Goal: Task Accomplishment & Management: Use online tool/utility

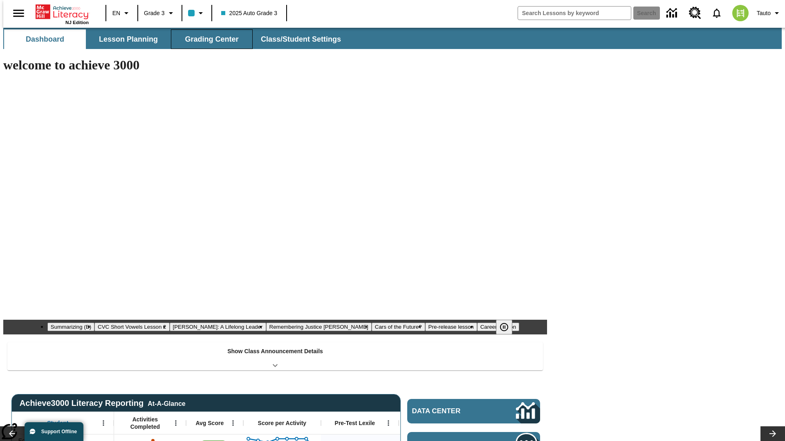
click at [208, 39] on span "Grading Center" at bounding box center [212, 39] width 54 height 9
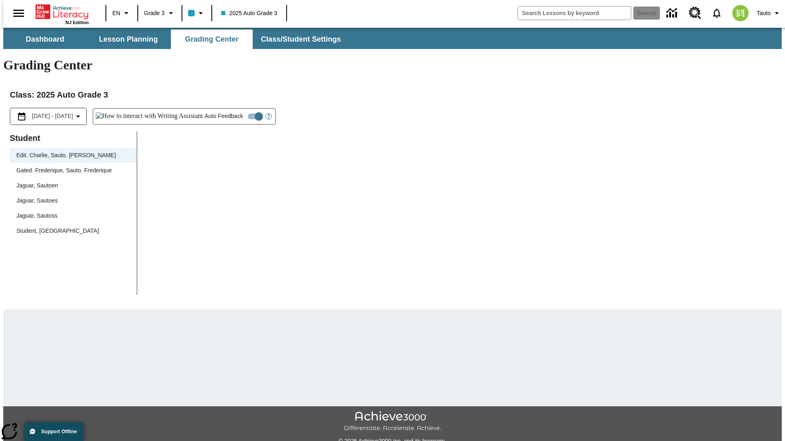
click at [70, 181] on div "Jaguar, Sautoen" at bounding box center [73, 185] width 114 height 9
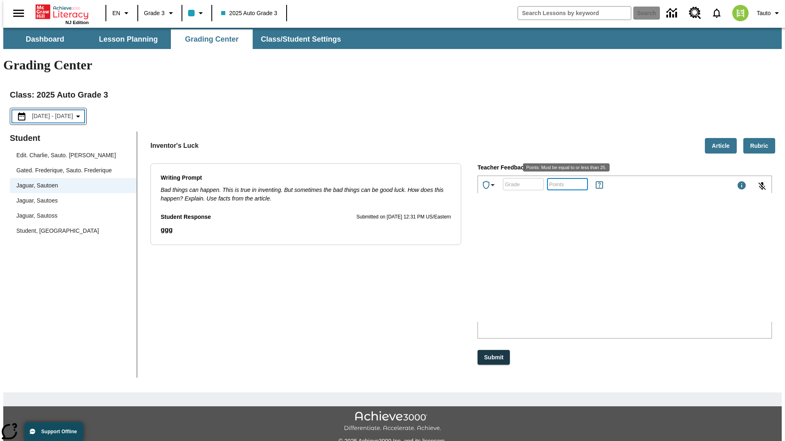
scroll to position [18, 0]
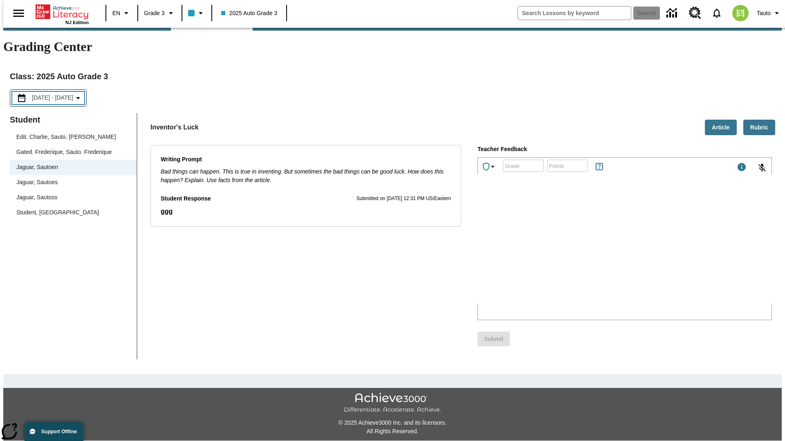
click at [597, 251] on p "Type your response here." at bounding box center [539, 249] width 116 height 7
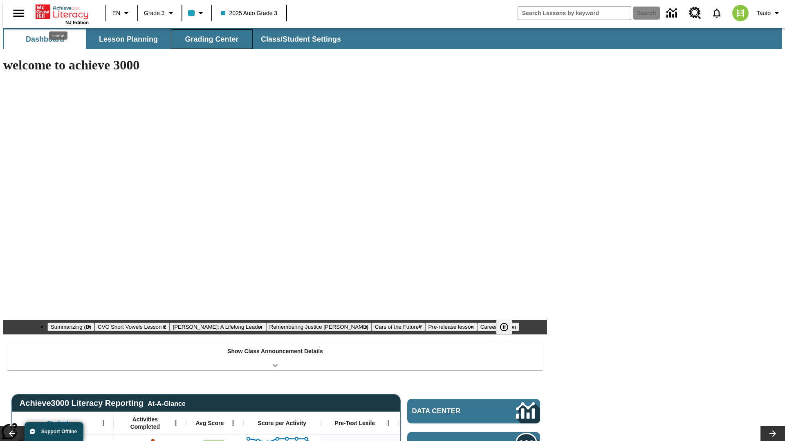
click at [208, 39] on span "Grading Center" at bounding box center [212, 39] width 54 height 9
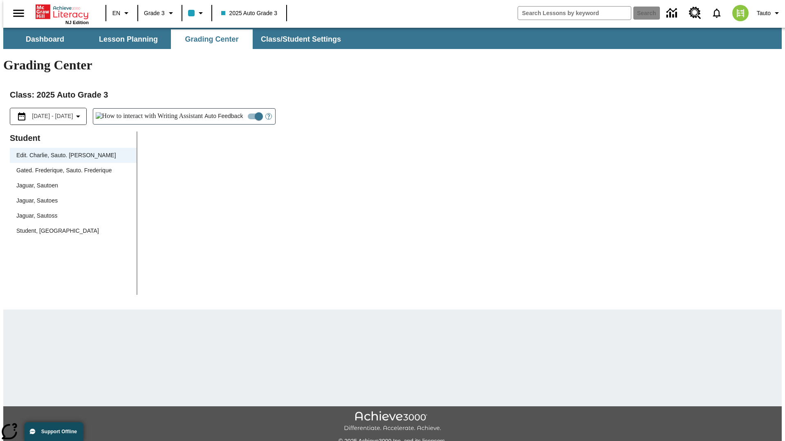
click at [70, 181] on div "Jaguar, Sautoen" at bounding box center [73, 185] width 114 height 9
